Goal: Information Seeking & Learning: Learn about a topic

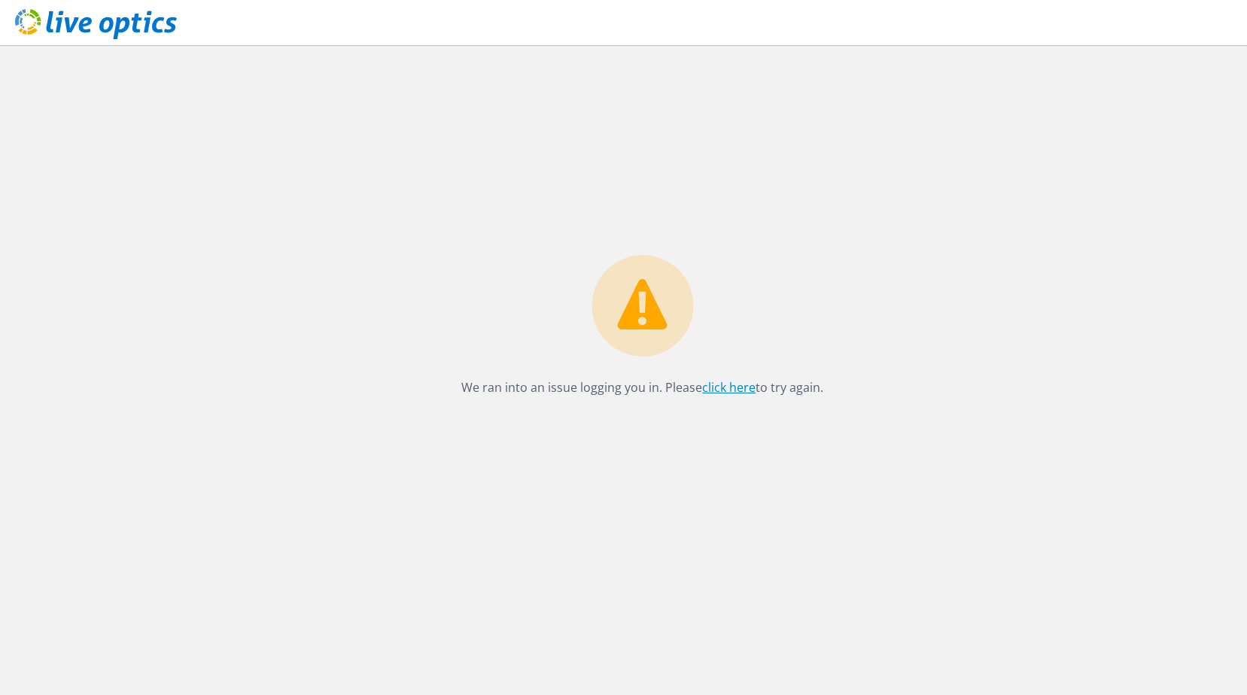
click at [743, 388] on link "click here" at bounding box center [728, 387] width 53 height 17
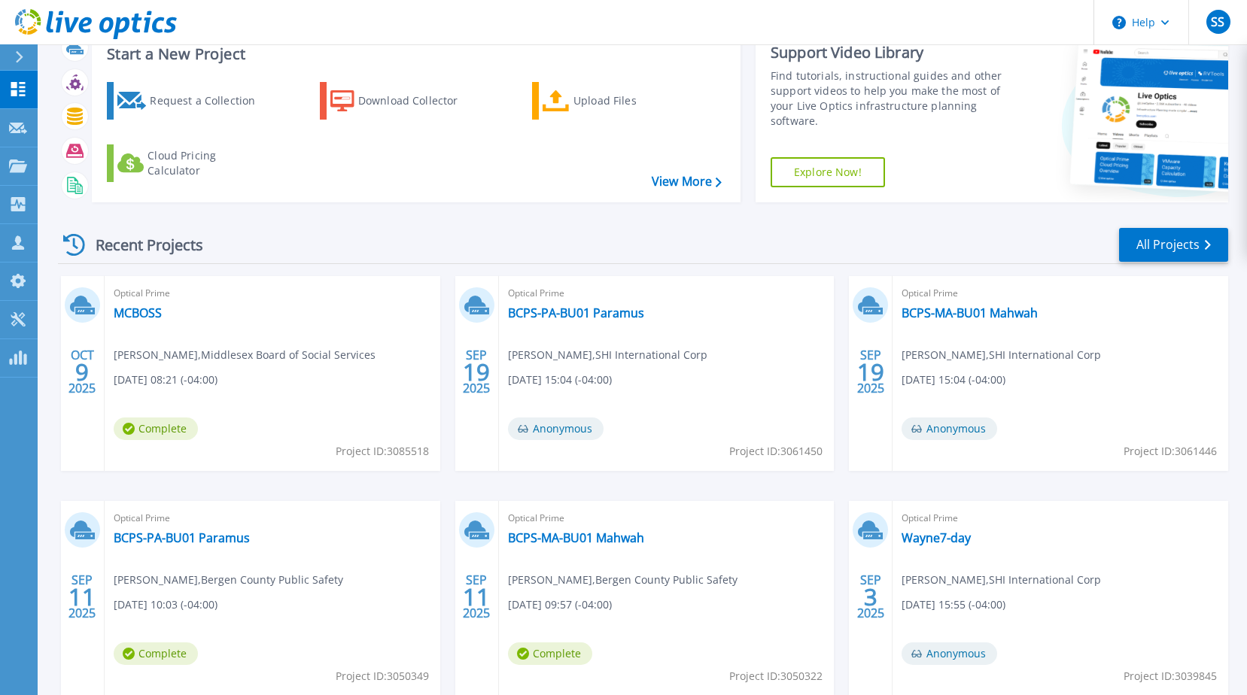
scroll to position [138, 0]
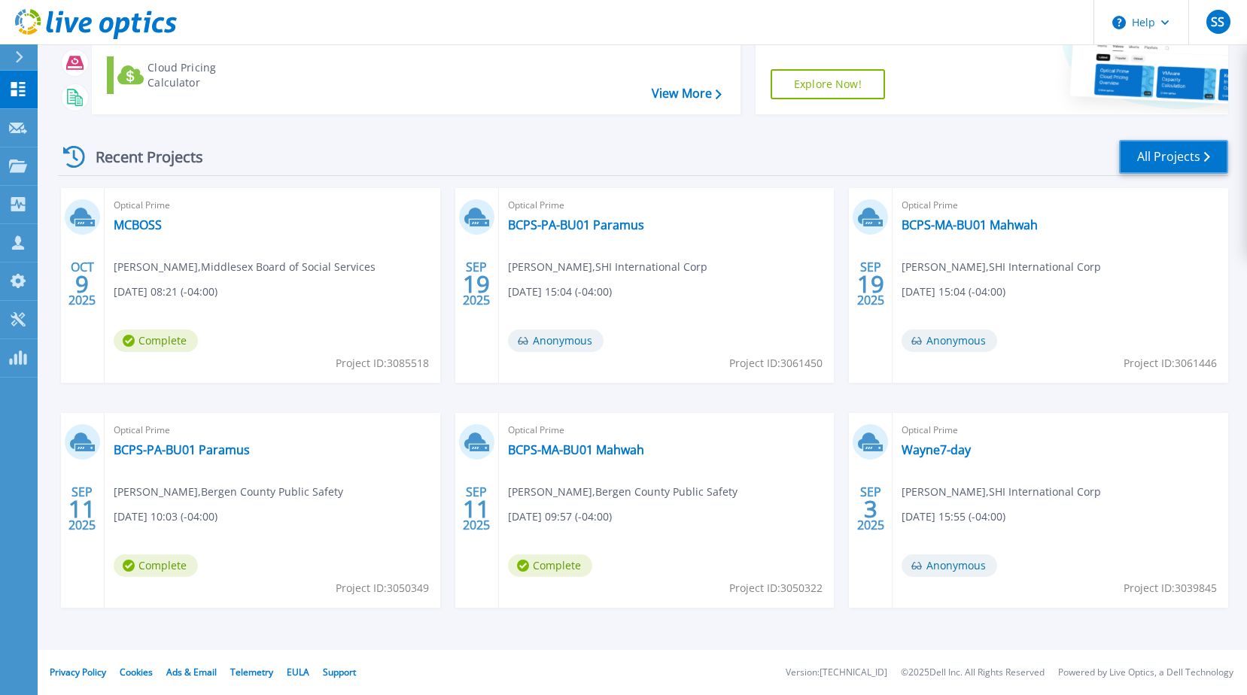
click at [1155, 162] on link "All Projects" at bounding box center [1173, 157] width 109 height 34
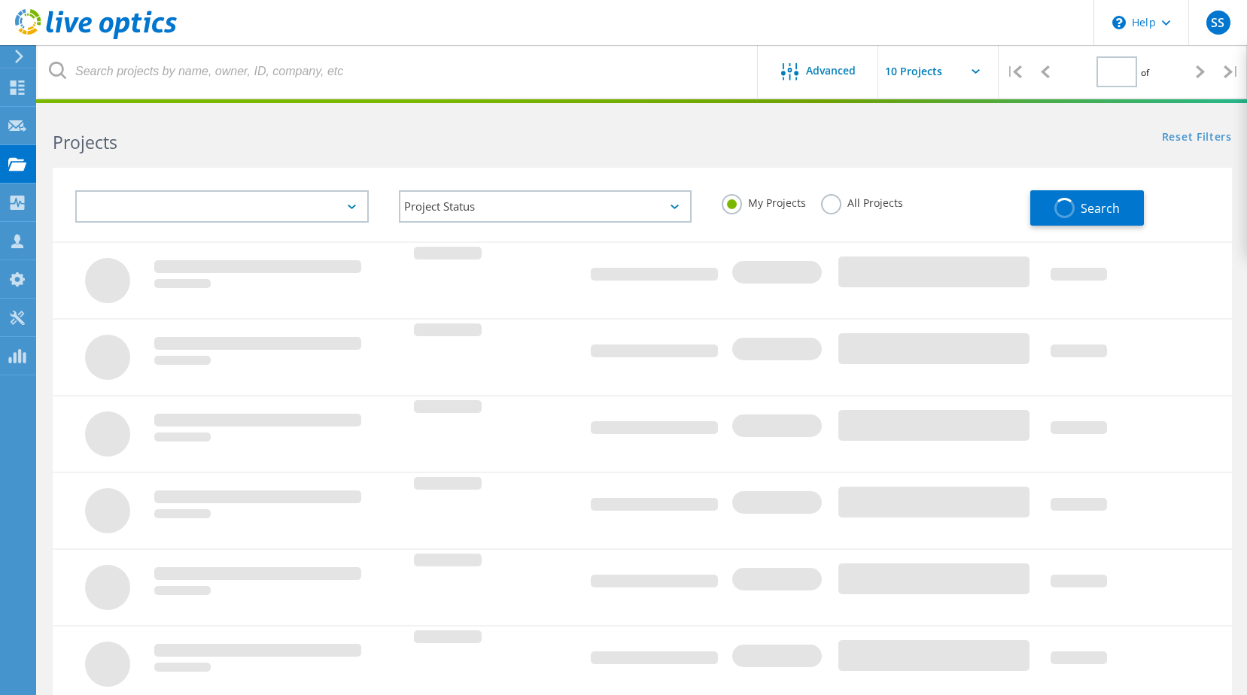
type input "1"
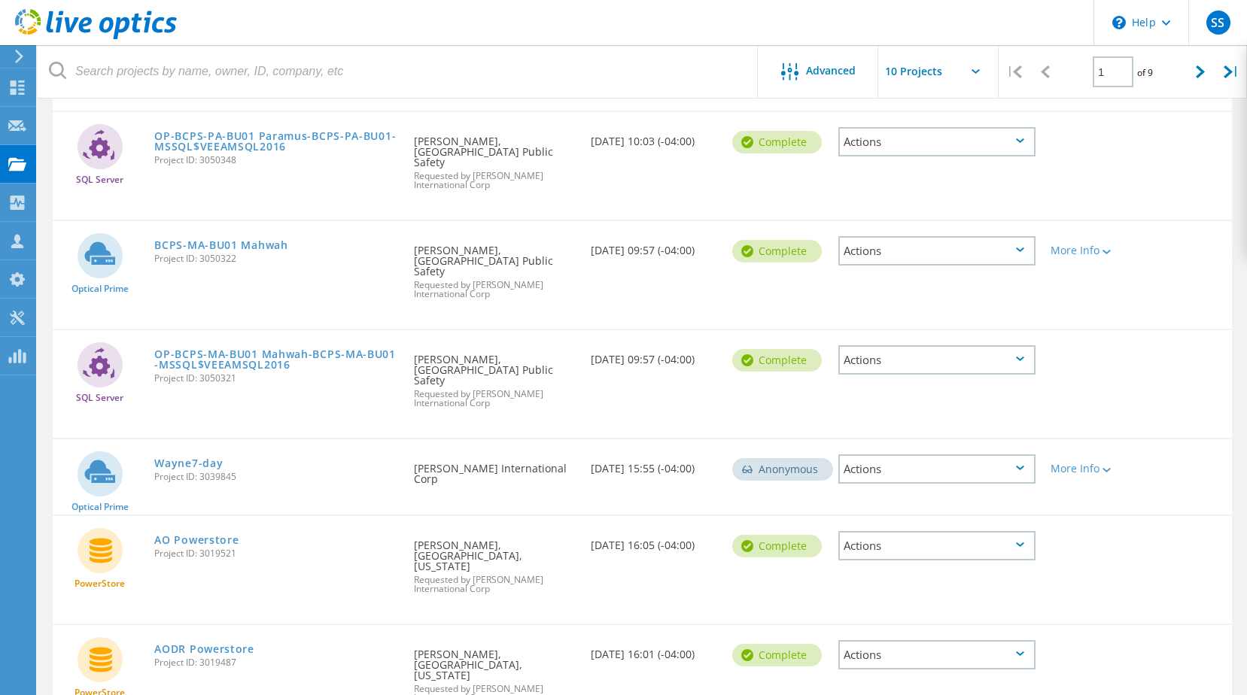
scroll to position [562, 0]
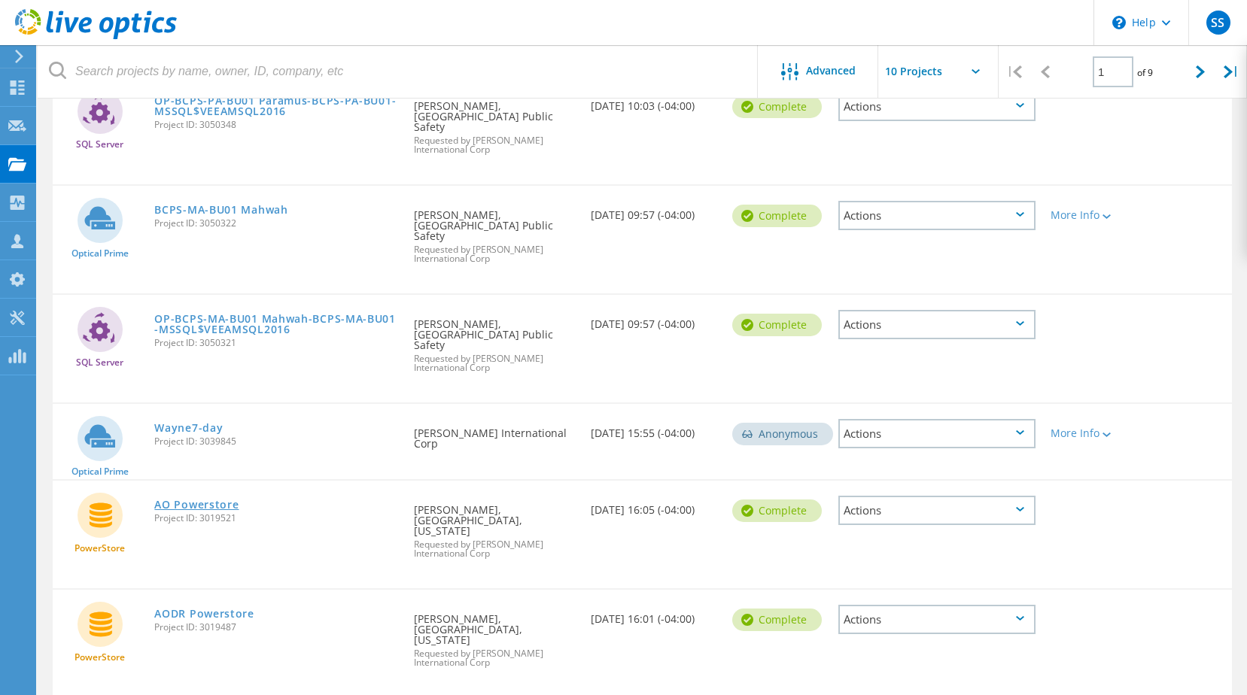
click at [227, 500] on link "AO Powerstore" at bounding box center [196, 505] width 84 height 11
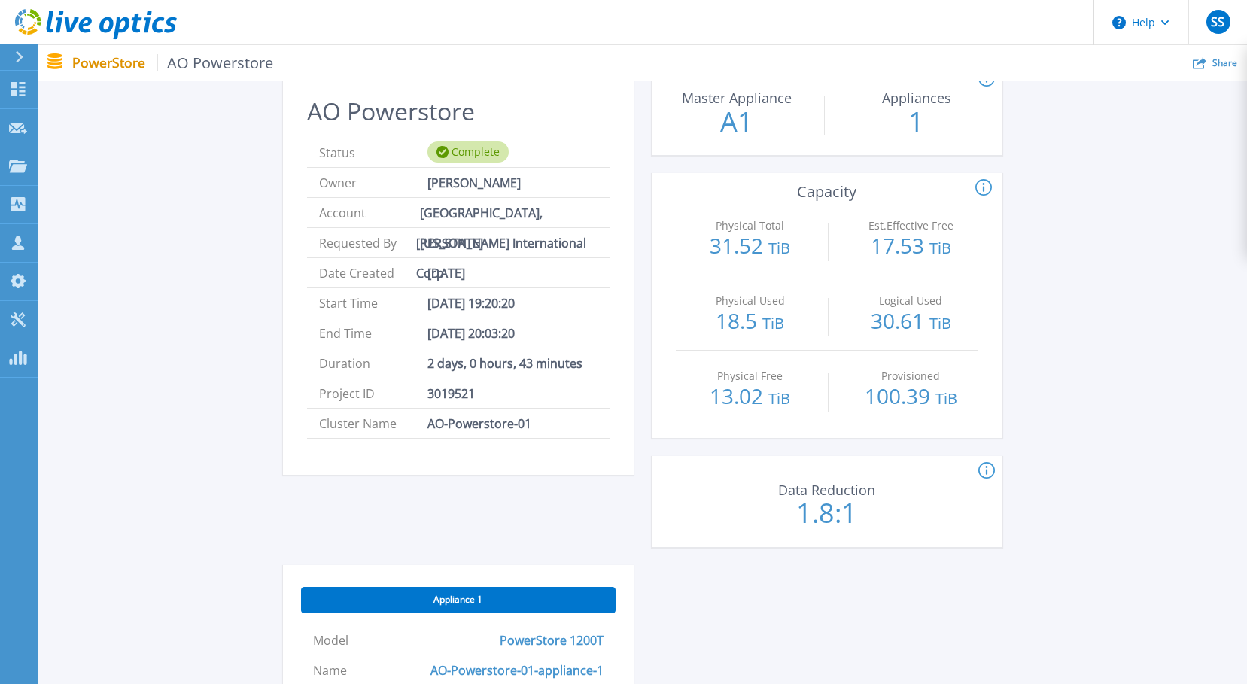
scroll to position [150, 0]
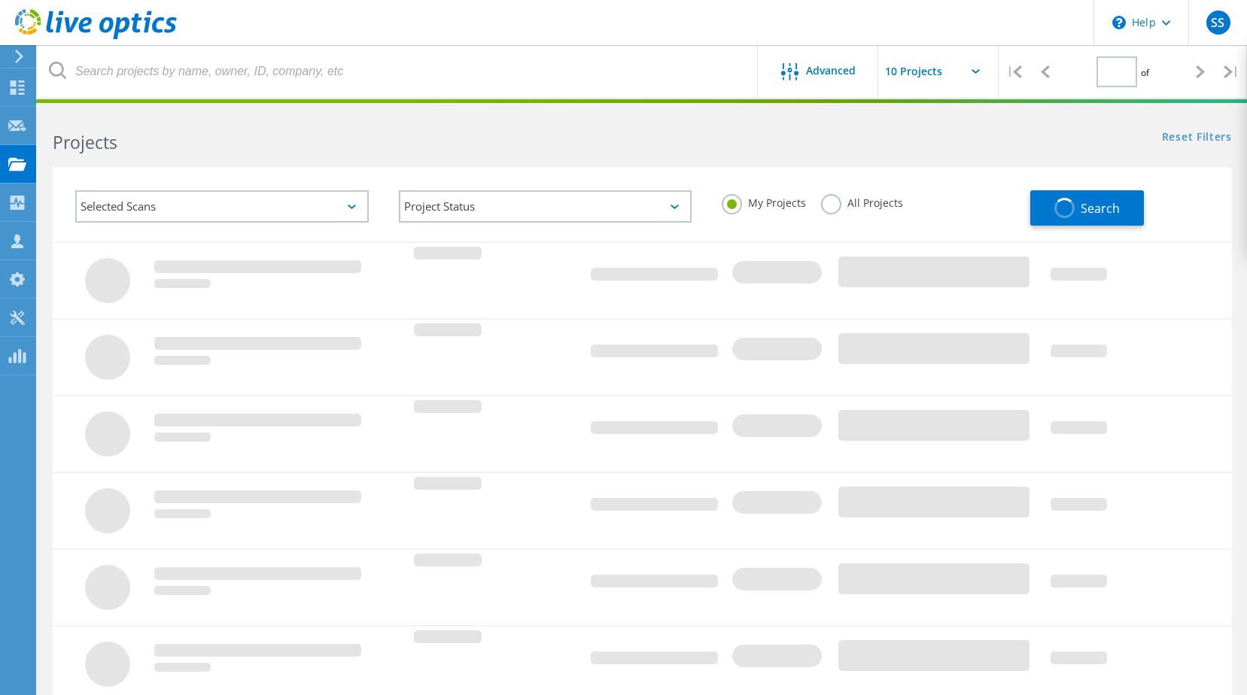
type input "1"
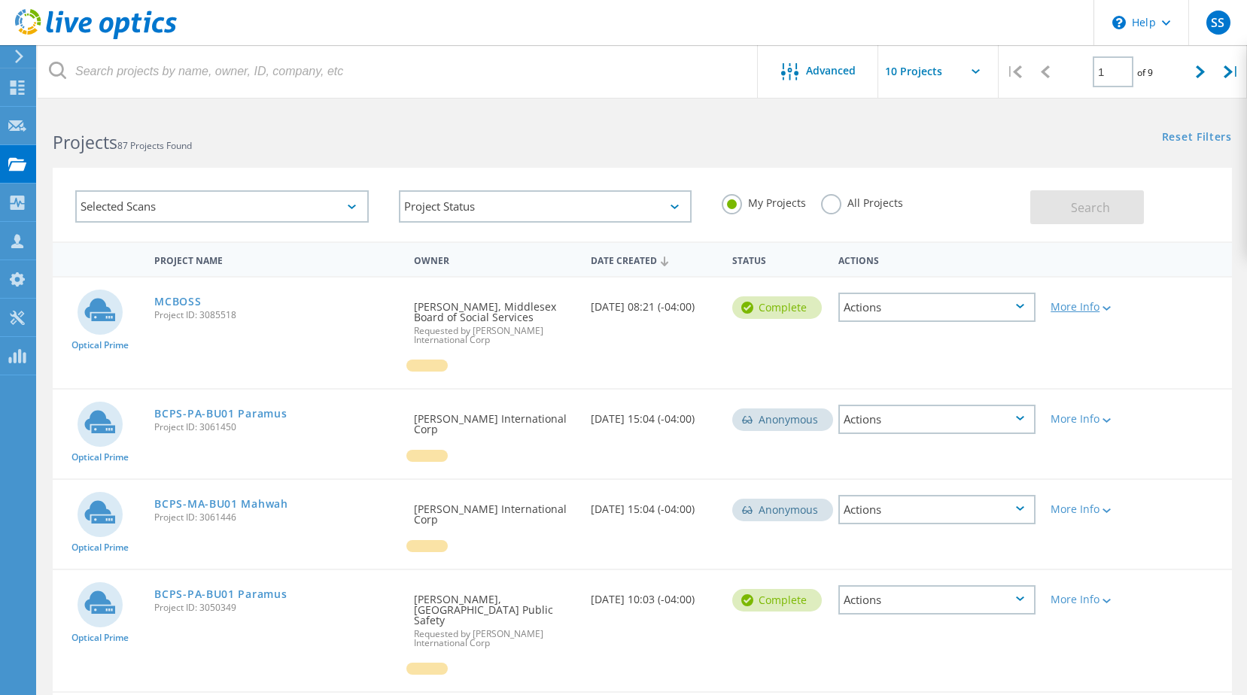
click at [1072, 302] on div "More Info" at bounding box center [1089, 307] width 79 height 11
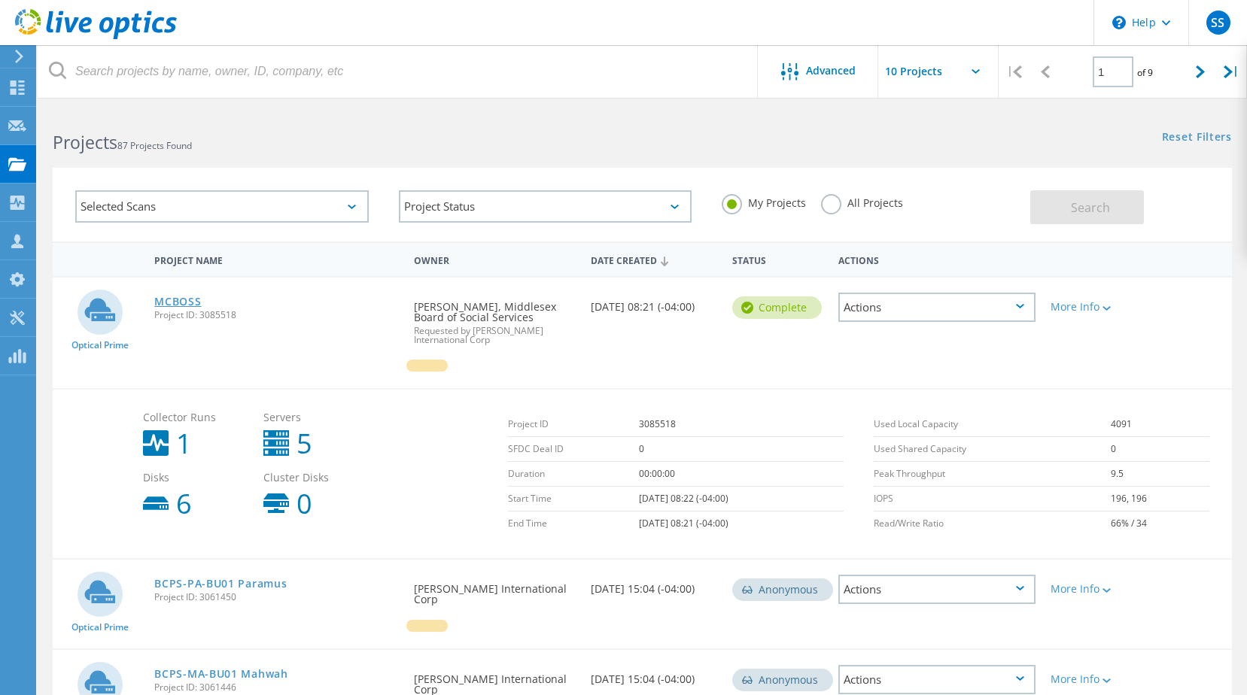
click at [199, 299] on link "MCBOSS" at bounding box center [177, 301] width 47 height 11
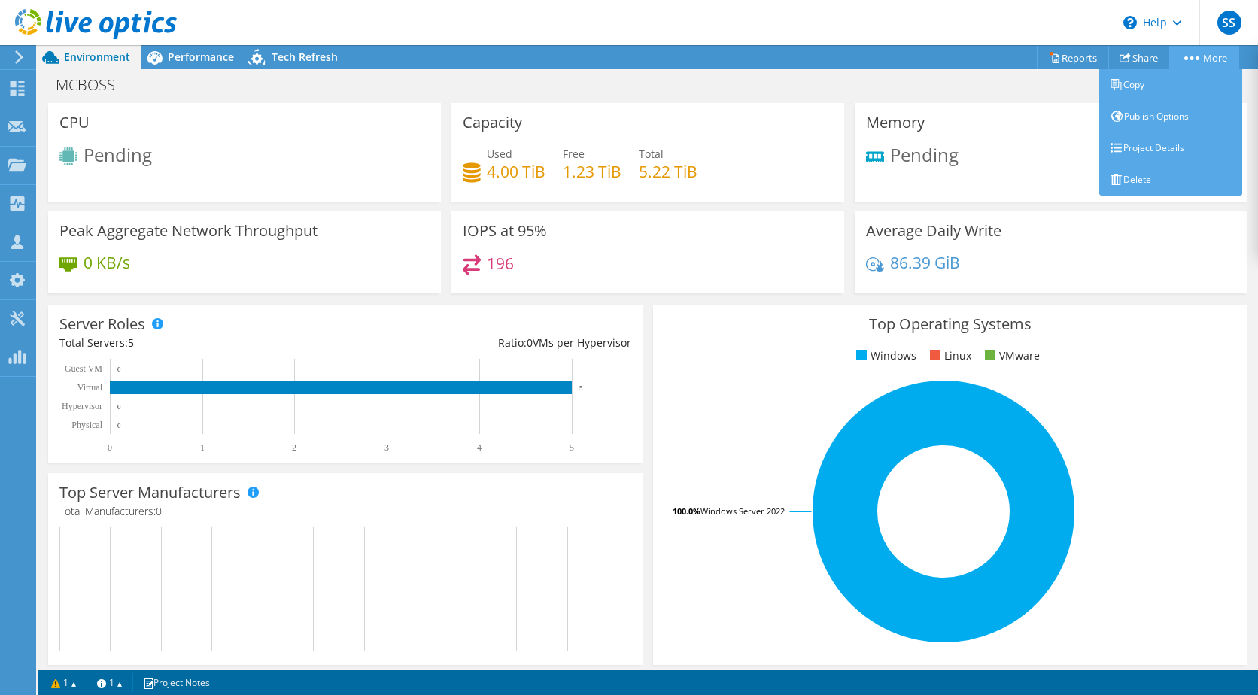
click at [1182, 53] on link "More" at bounding box center [1204, 57] width 70 height 23
click at [1163, 149] on link "Project Details" at bounding box center [1170, 148] width 143 height 32
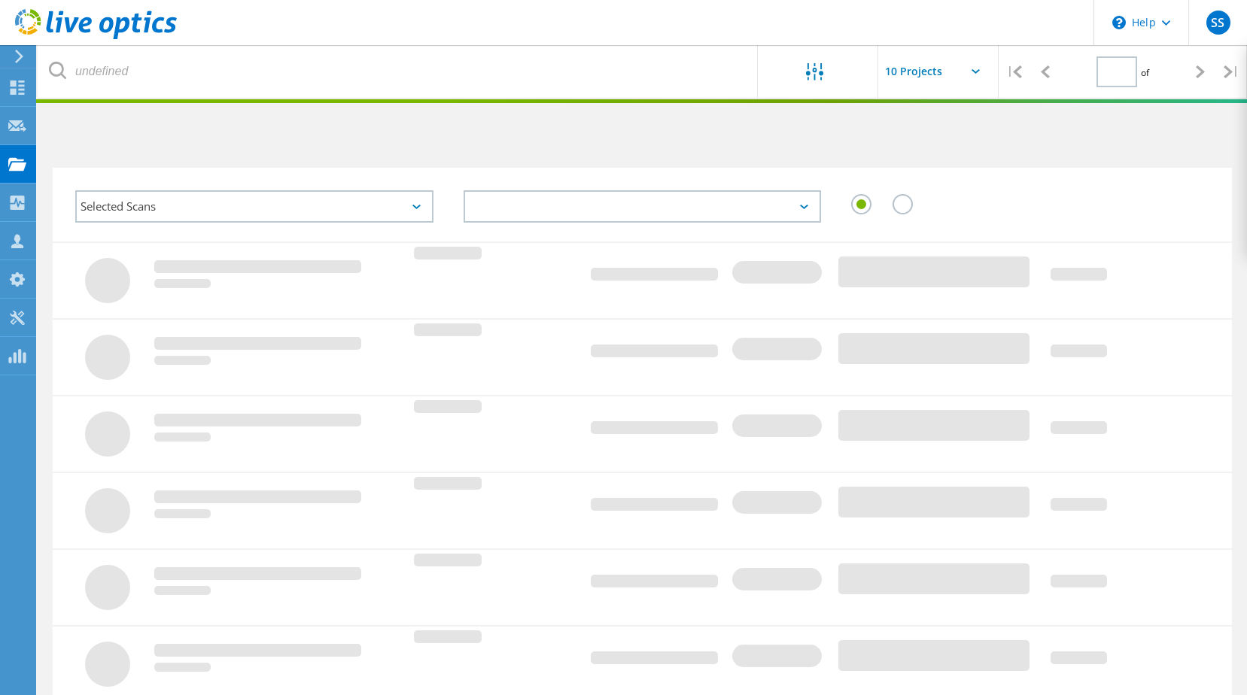
type input "1"
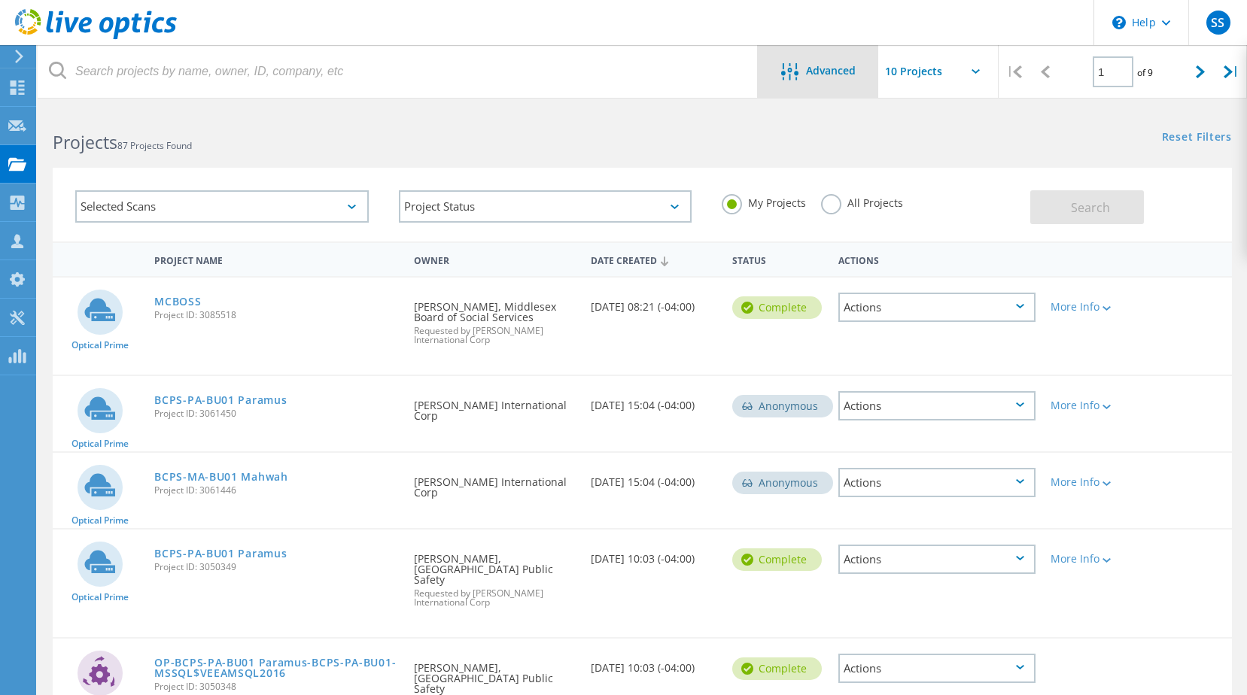
click at [823, 68] on span "Advanced" at bounding box center [831, 70] width 50 height 11
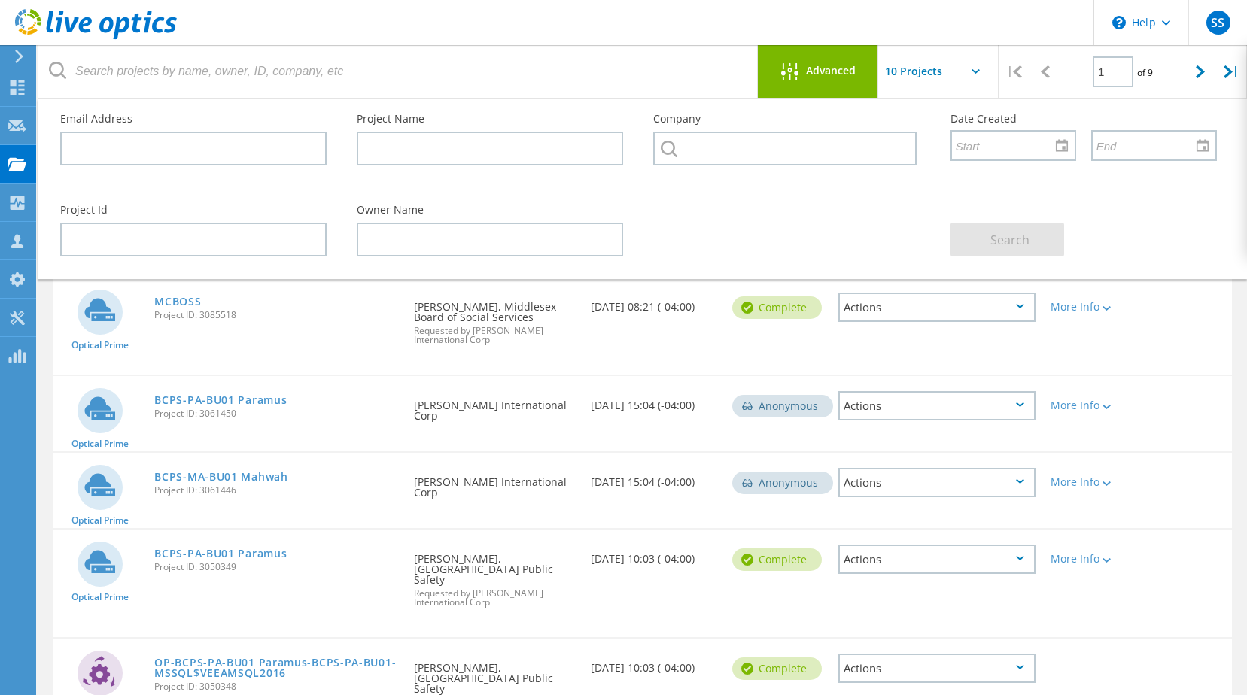
click at [974, 70] on icon at bounding box center [975, 71] width 8 height 5
click at [977, 71] on icon at bounding box center [975, 71] width 8 height 5
click at [196, 157] on input "text" at bounding box center [193, 149] width 266 height 34
type input "ayman.nosseir@mid-boss.com"
click at [1000, 237] on span "Search" at bounding box center [1009, 240] width 39 height 17
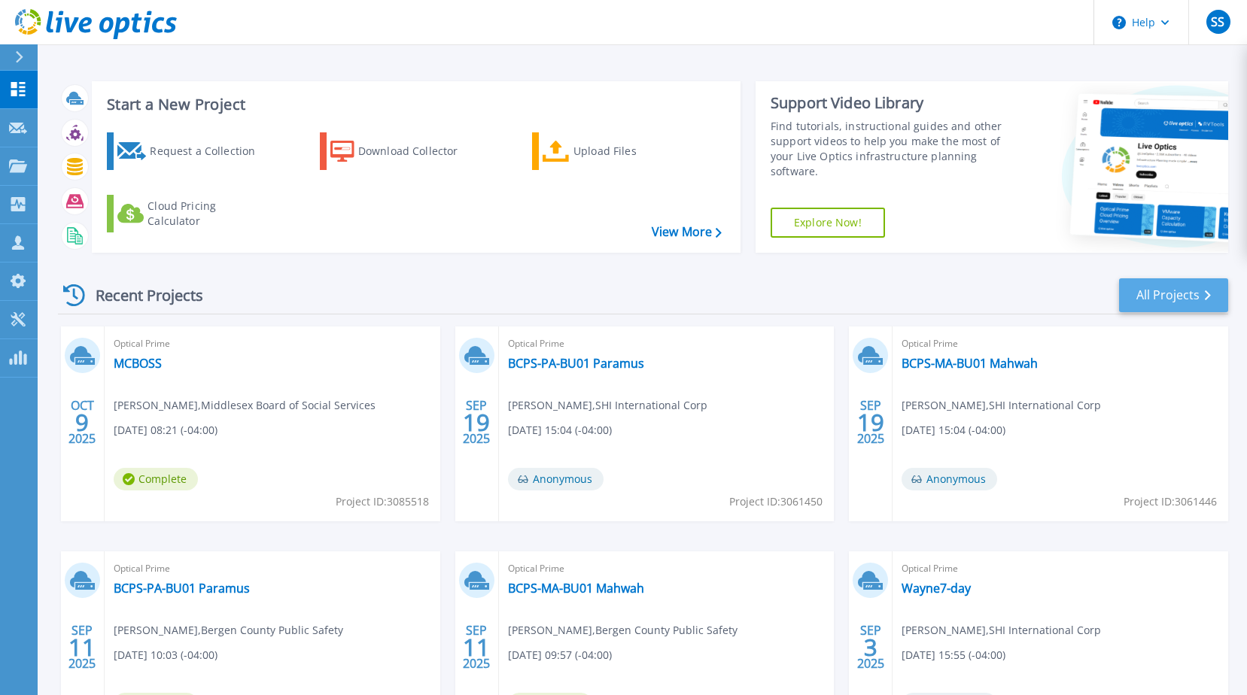
click at [1104, 311] on div "Recent Projects All Projects" at bounding box center [643, 296] width 1170 height 38
click at [1136, 301] on link "All Projects" at bounding box center [1173, 295] width 109 height 34
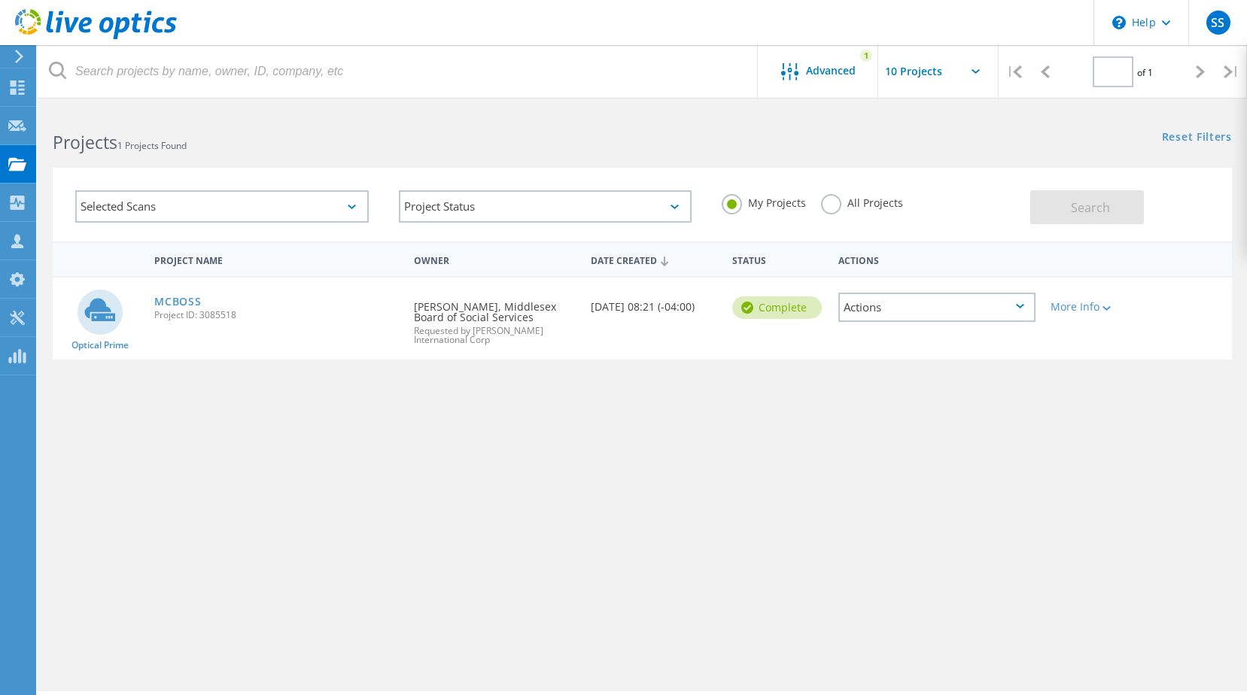
type input "1"
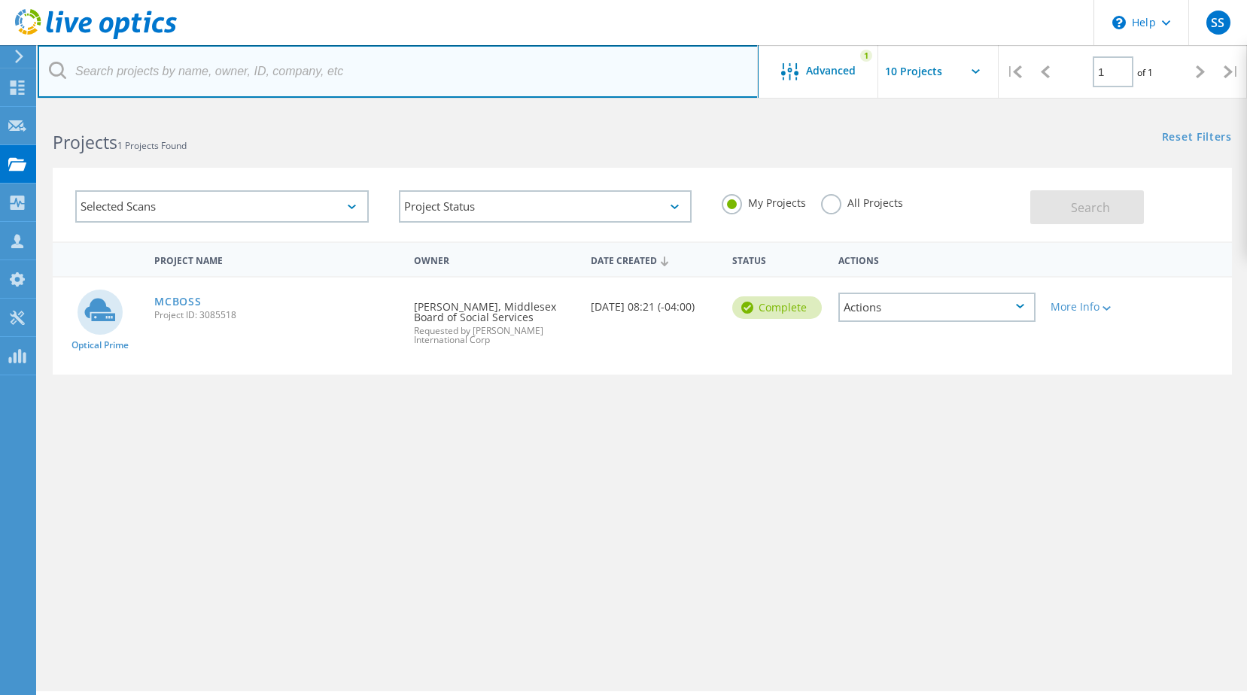
click at [202, 79] on input "text" at bounding box center [398, 71] width 721 height 53
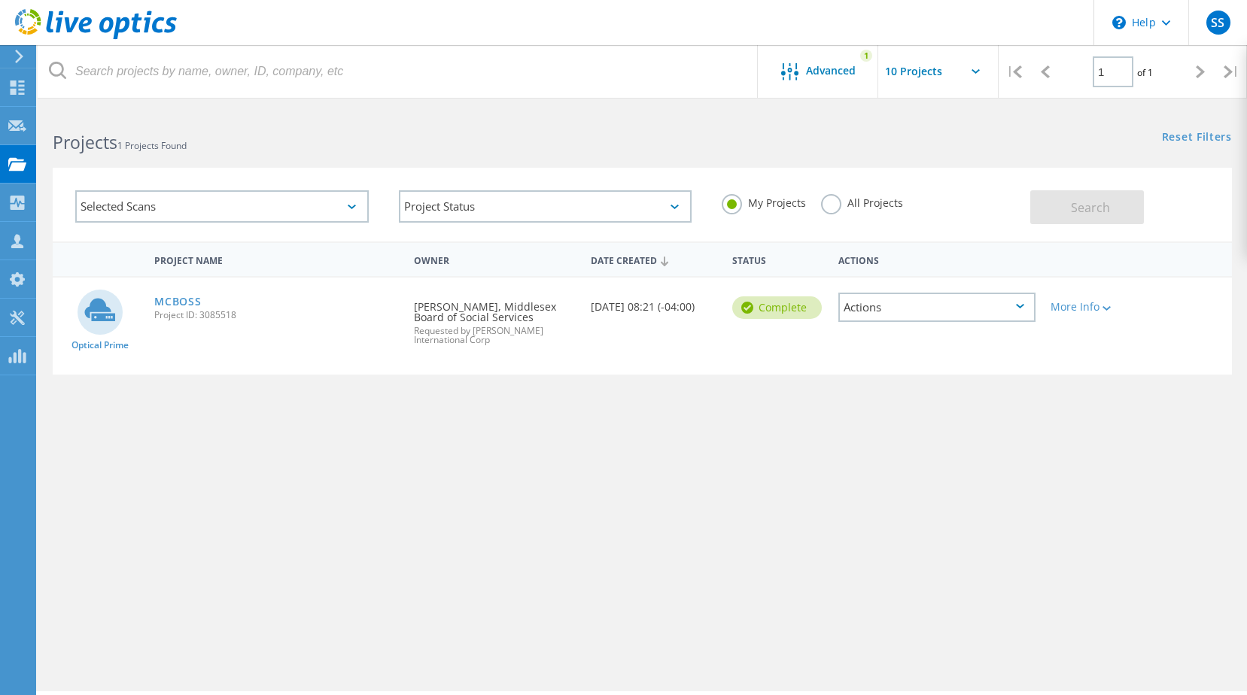
click at [626, 102] on div at bounding box center [623, 101] width 1247 height 4
click at [794, 73] on icon at bounding box center [788, 71] width 17 height 17
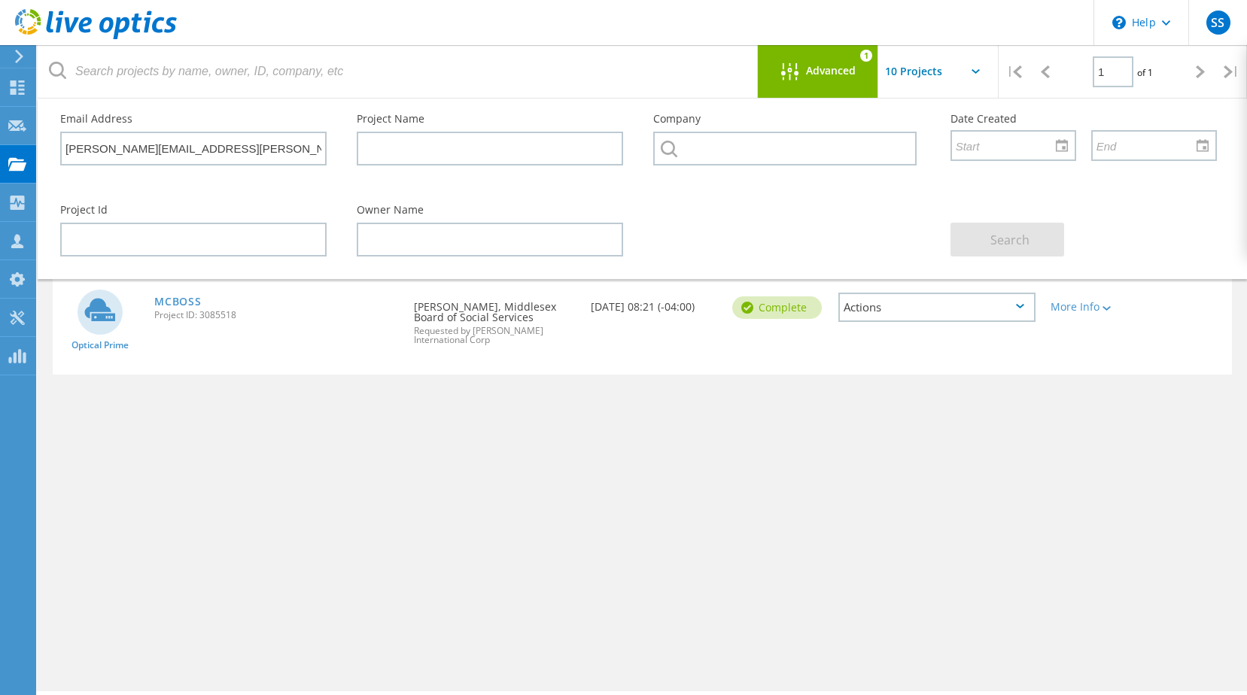
click at [283, 166] on div "Email Address [PERSON_NAME][EMAIL_ADDRESS][PERSON_NAME][DOMAIN_NAME]" at bounding box center [193, 140] width 296 height 82
drag, startPoint x: 278, startPoint y: 148, endPoint x: -117, endPoint y: 150, distance: 395.7
click at [0, 150] on html "\n Help Explore Helpful Articles Contact Support SS Channel Partner [PERSON_NAM…" at bounding box center [623, 368] width 1247 height 737
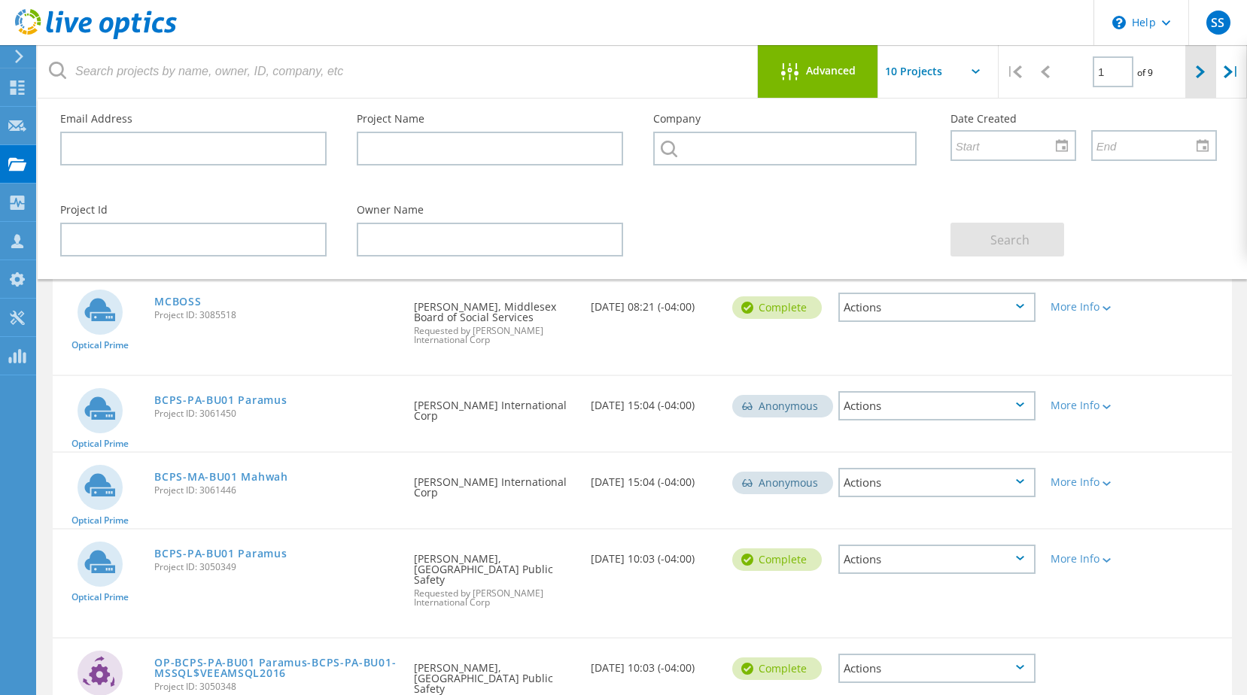
click at [1192, 77] on div at bounding box center [1200, 71] width 31 height 53
type input "2"
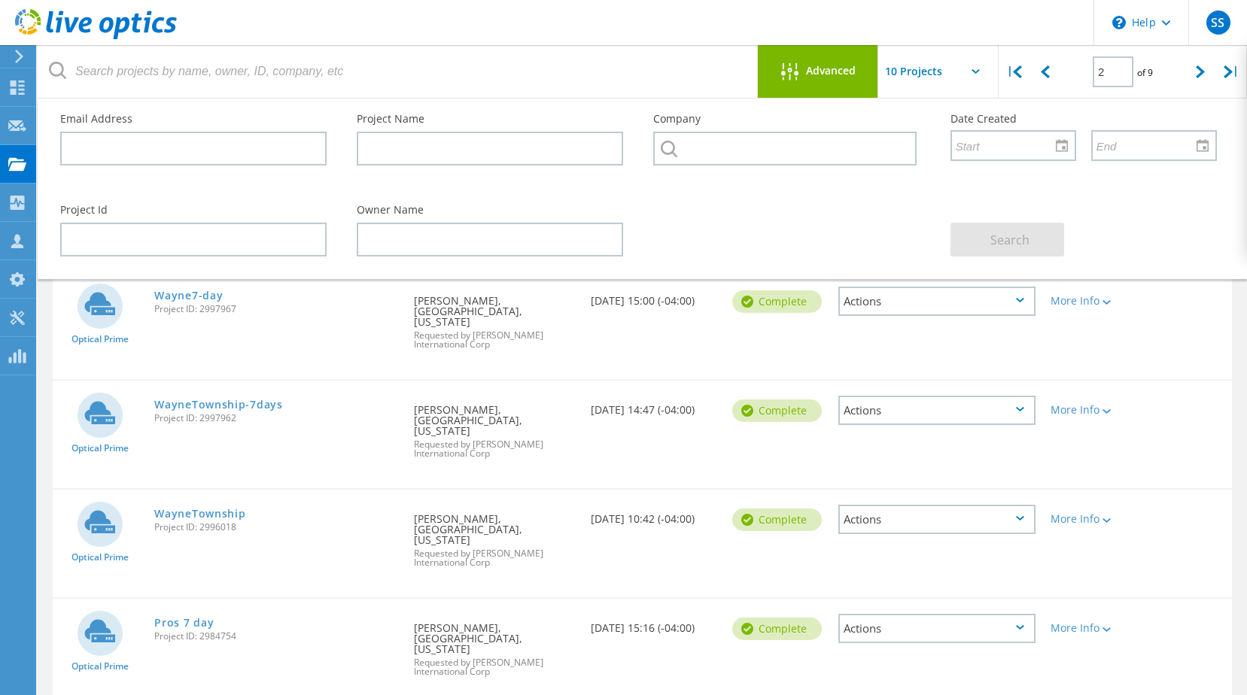
scroll to position [451, 0]
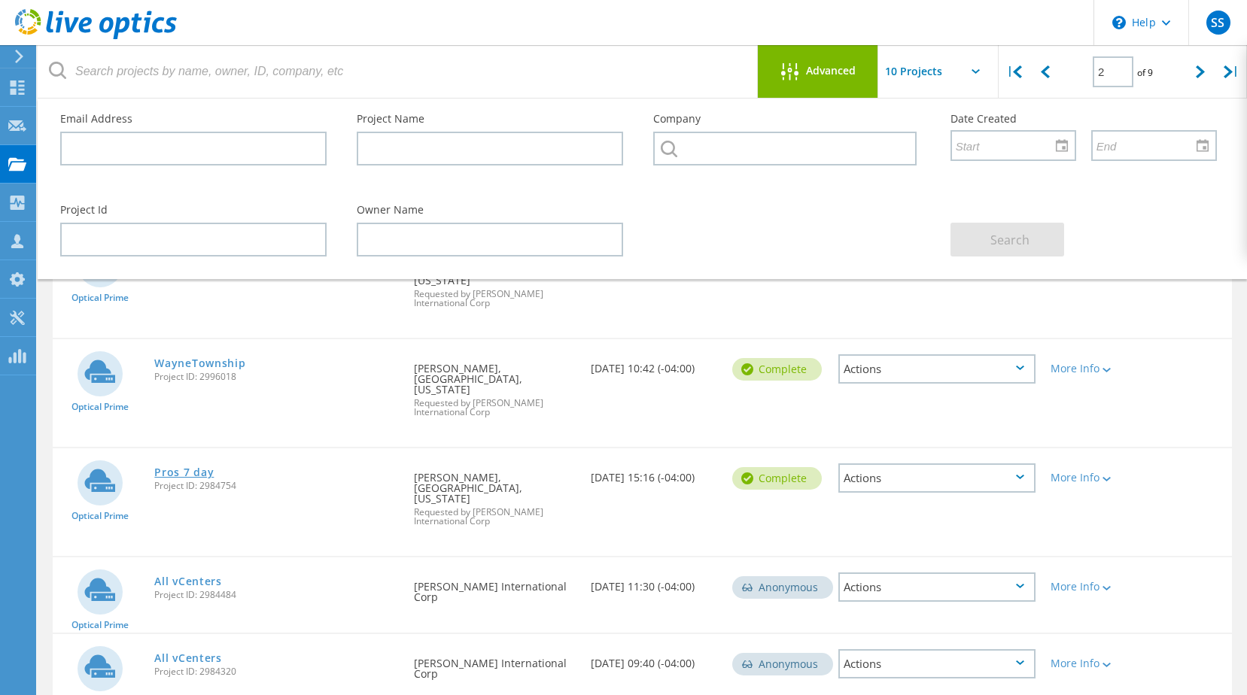
click at [185, 467] on link "Pros 7 day" at bounding box center [183, 472] width 59 height 11
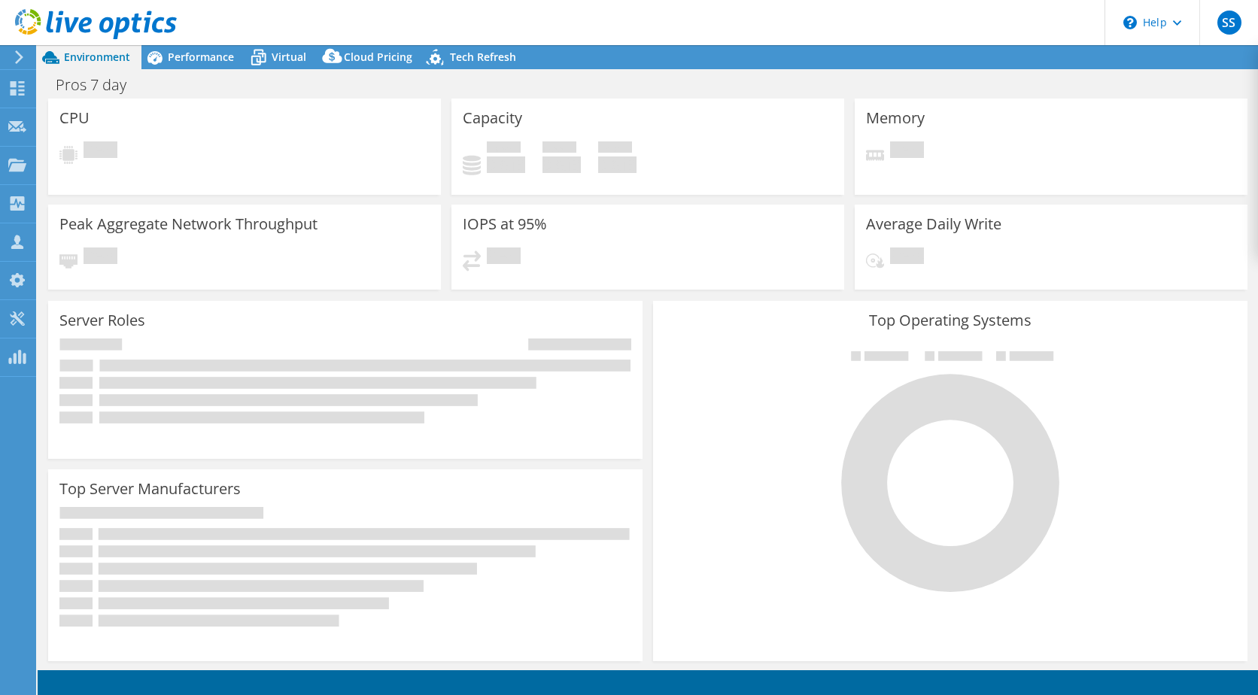
select select "USD"
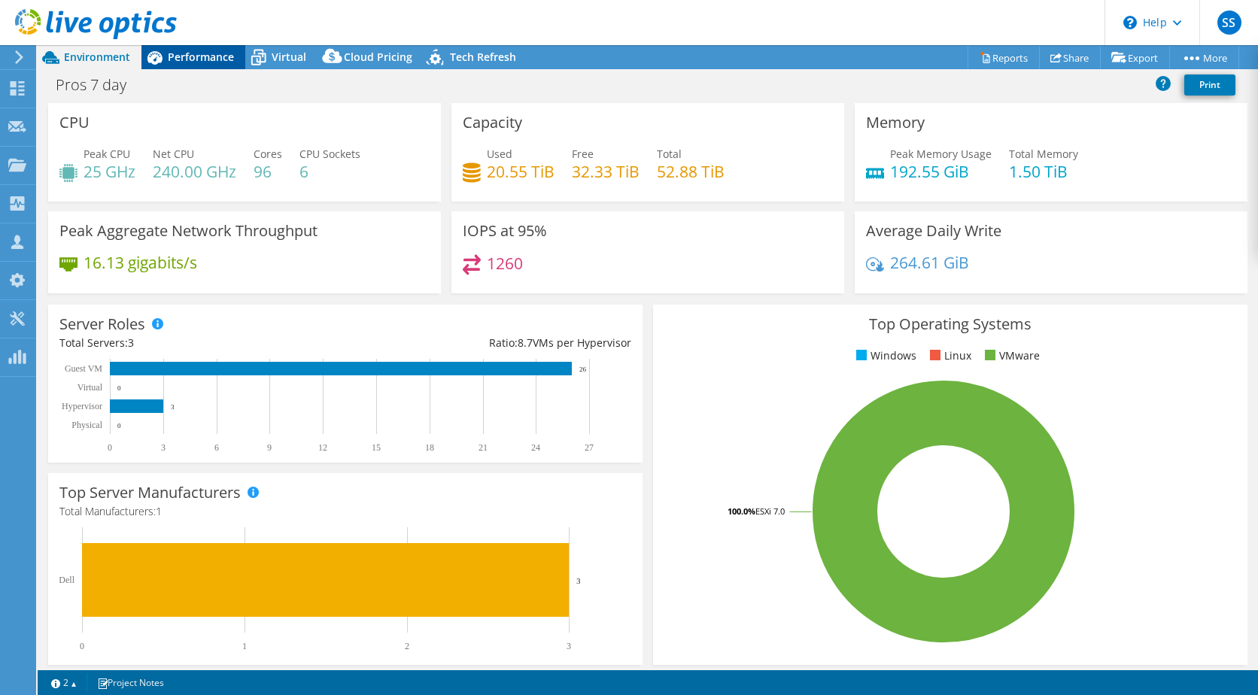
click at [212, 60] on span "Performance" at bounding box center [201, 57] width 66 height 14
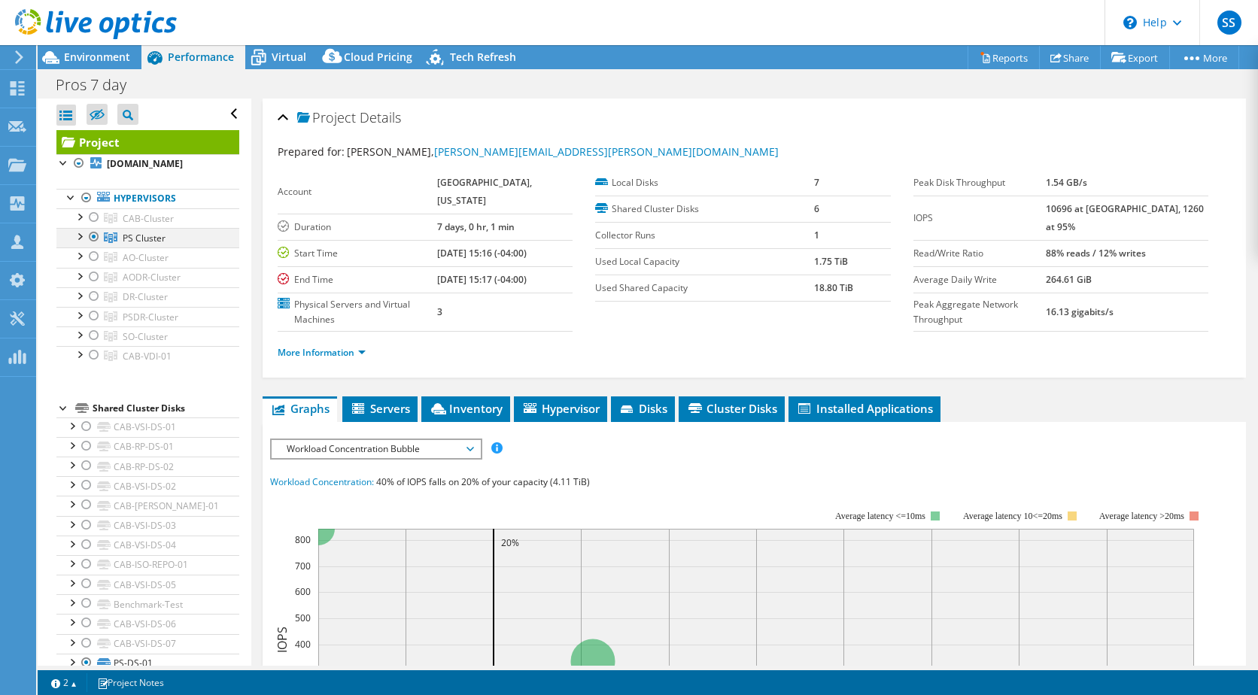
click at [93, 246] on div at bounding box center [94, 237] width 15 height 18
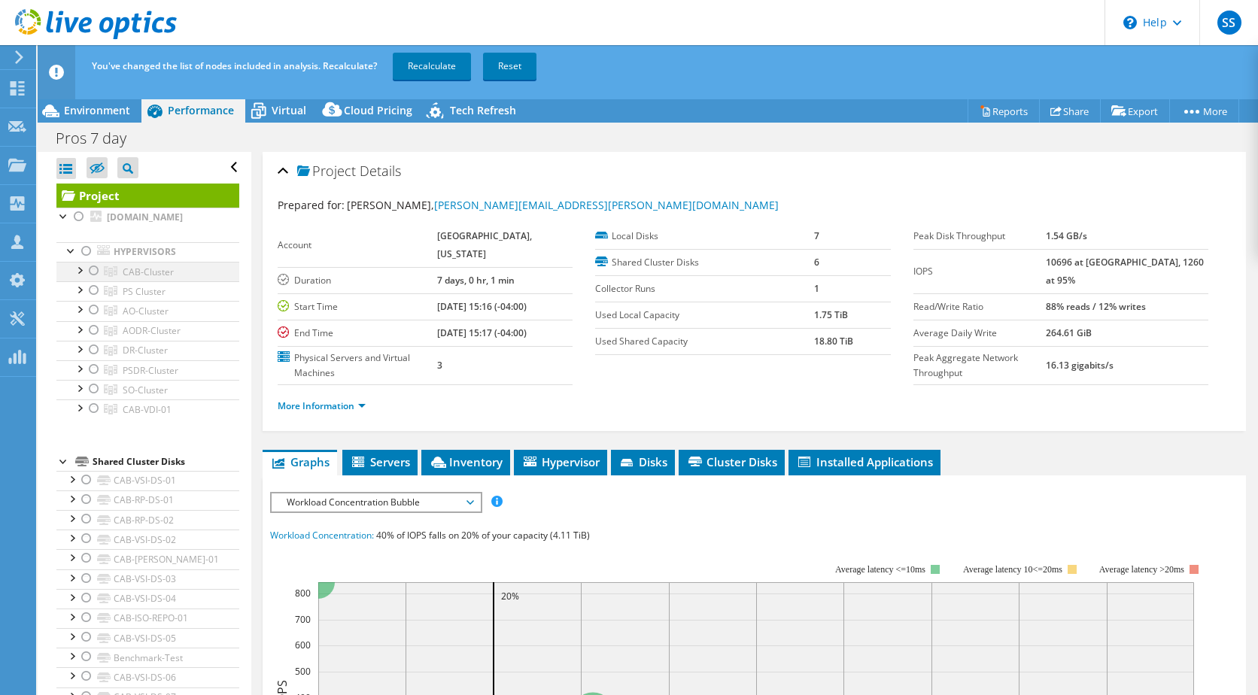
click at [96, 280] on div at bounding box center [94, 271] width 15 height 18
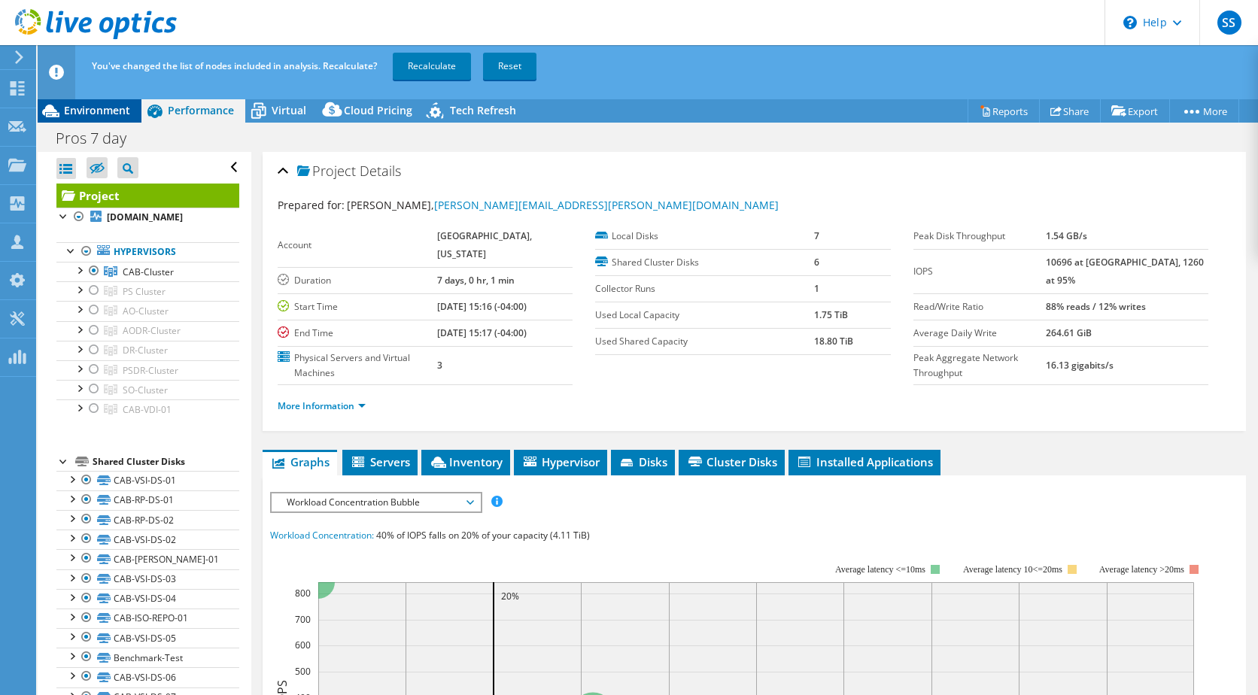
click at [117, 120] on div "Environment" at bounding box center [90, 111] width 104 height 24
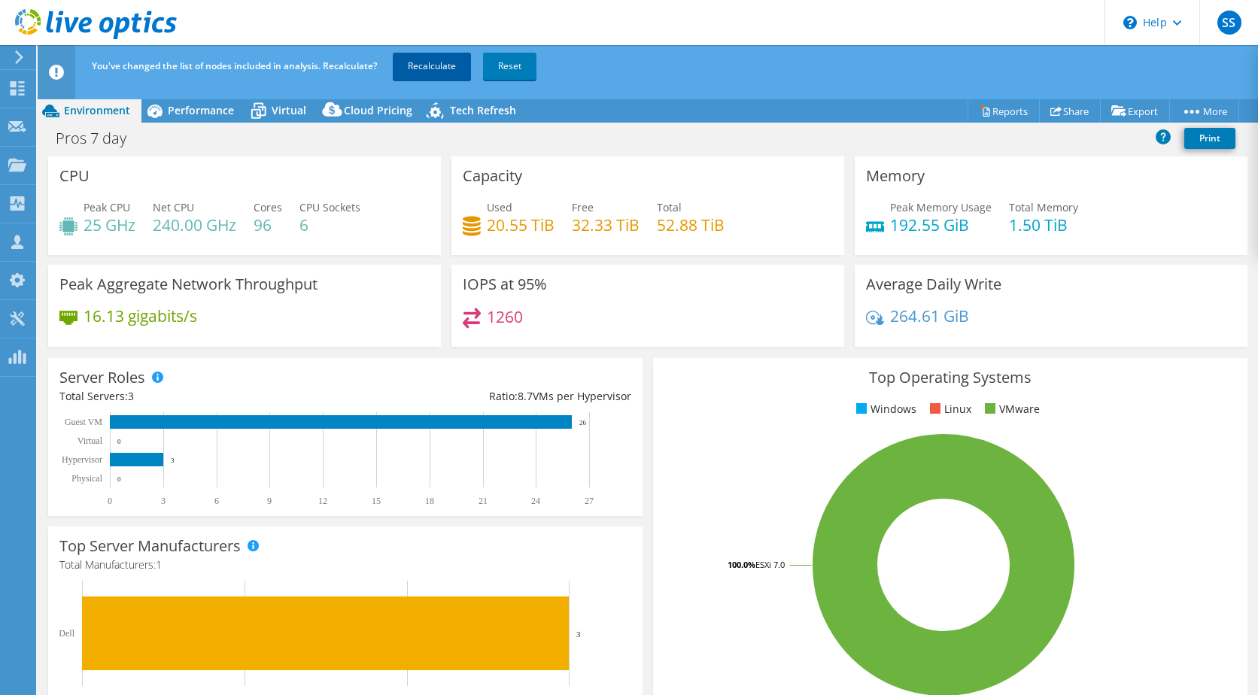
click at [427, 58] on link "Recalculate" at bounding box center [432, 66] width 78 height 27
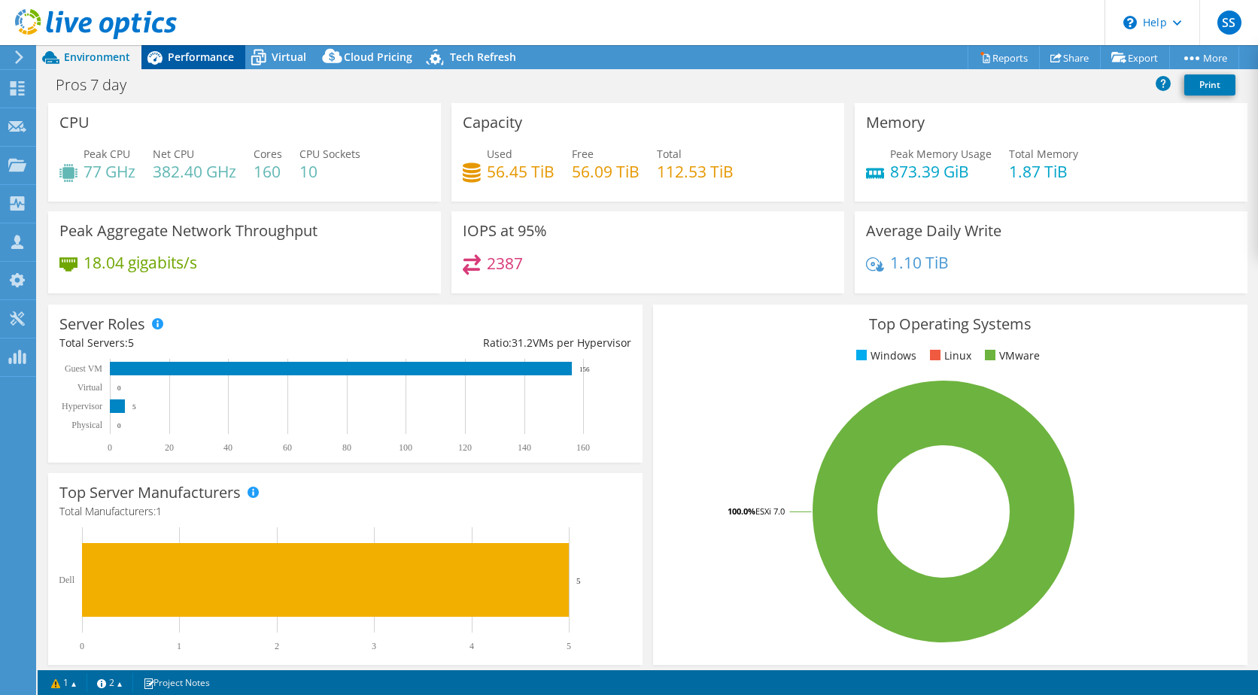
click at [184, 59] on span "Performance" at bounding box center [201, 57] width 66 height 14
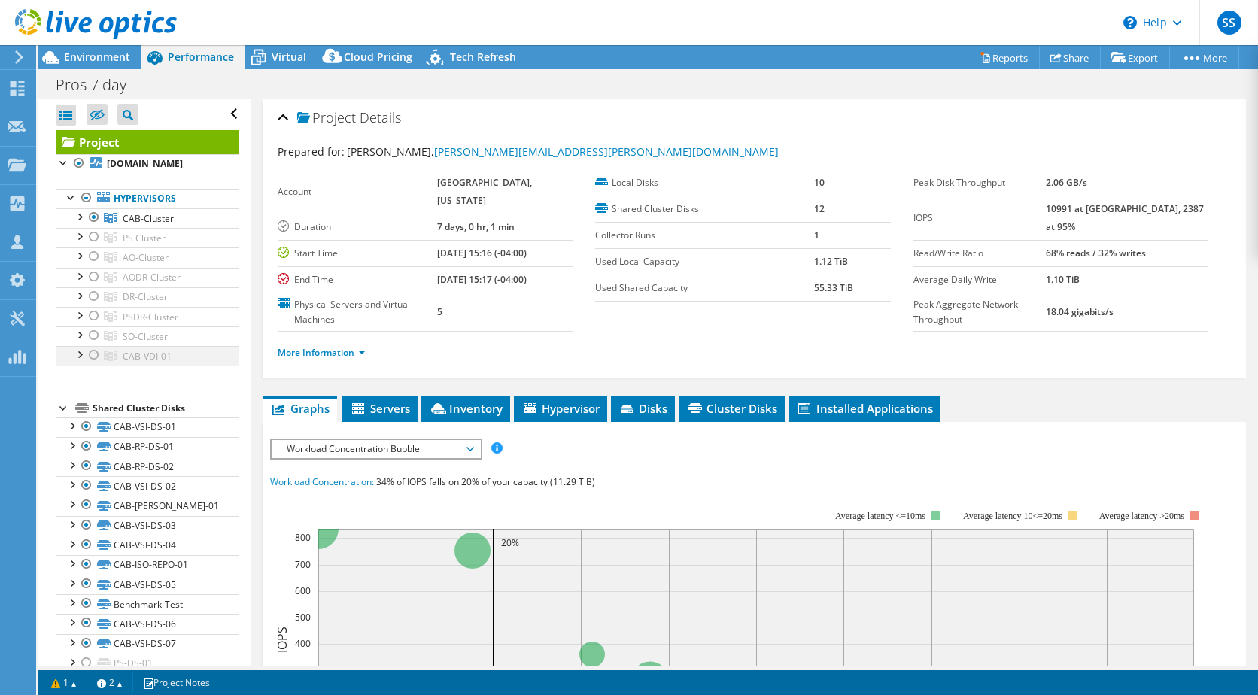
click at [95, 364] on div at bounding box center [94, 355] width 15 height 18
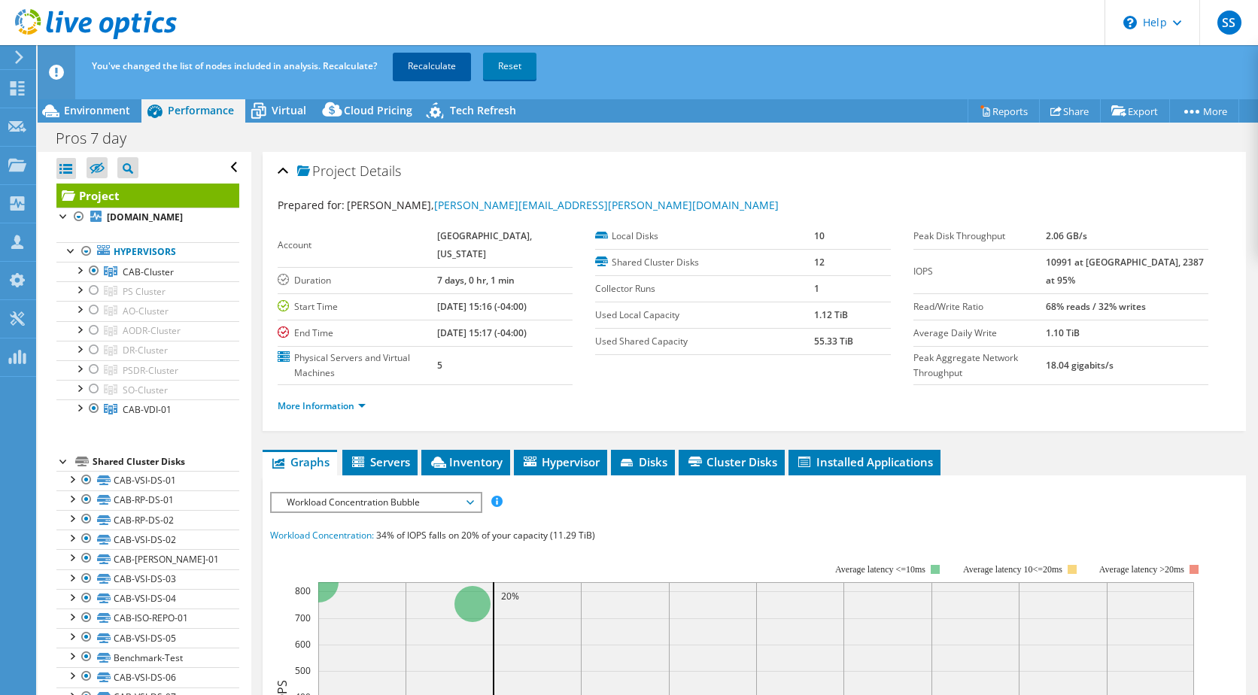
click at [416, 65] on link "Recalculate" at bounding box center [432, 66] width 78 height 27
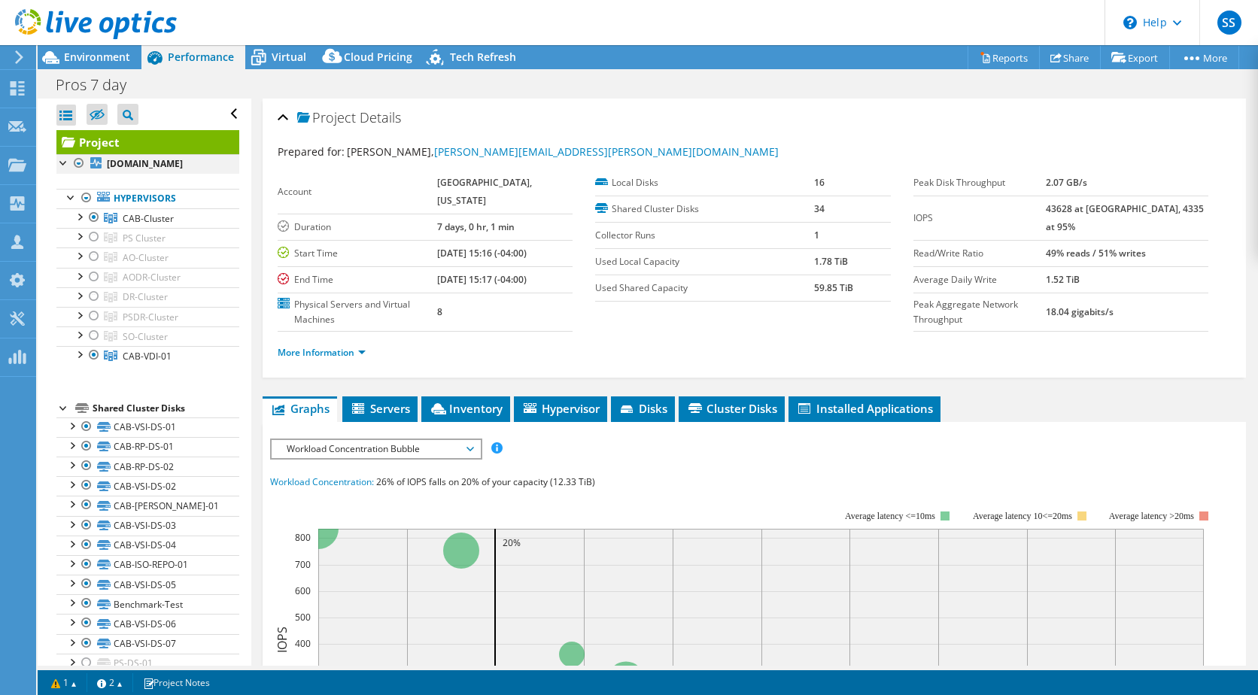
click at [61, 162] on div at bounding box center [63, 161] width 15 height 15
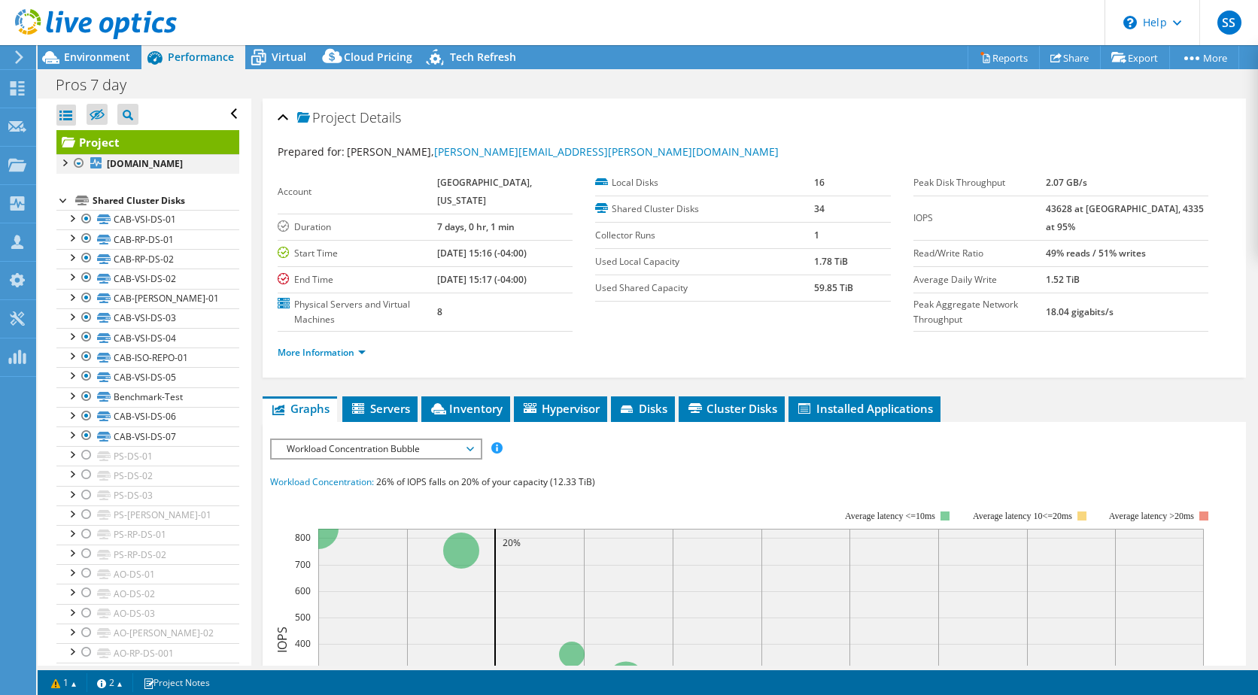
click at [61, 162] on div at bounding box center [63, 161] width 15 height 15
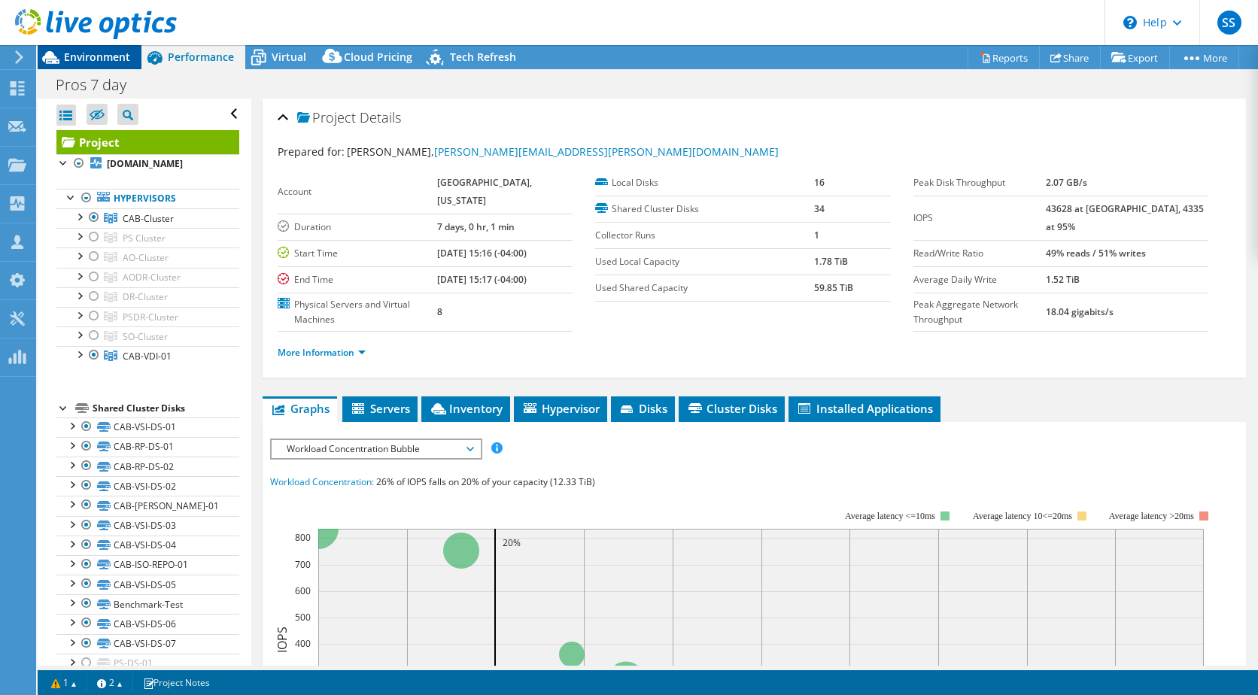
click at [87, 59] on span "Environment" at bounding box center [97, 57] width 66 height 14
